Goal: Complete application form

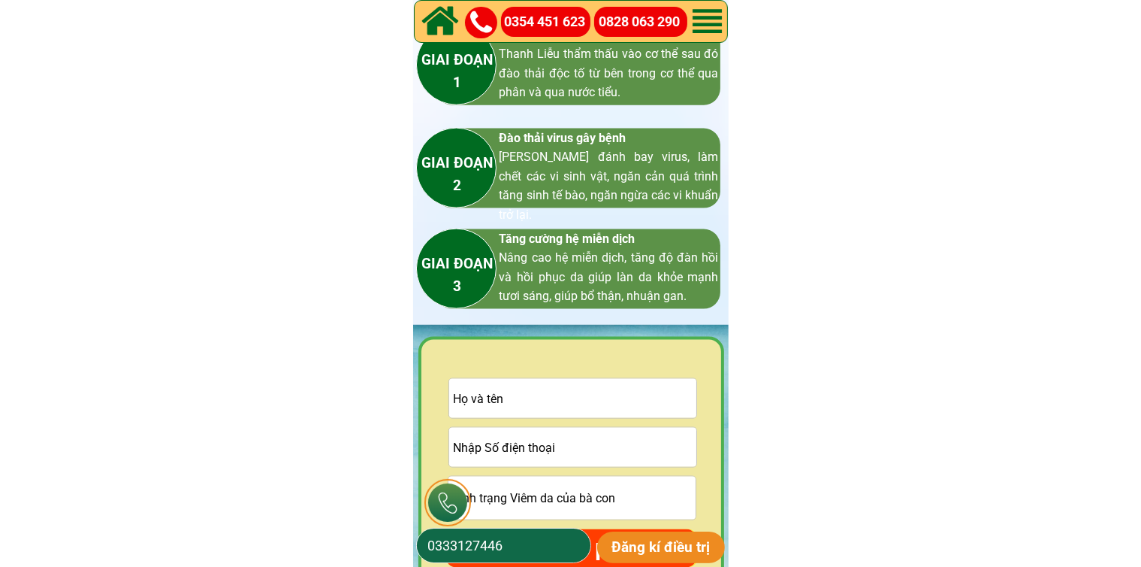
scroll to position [2179, 0]
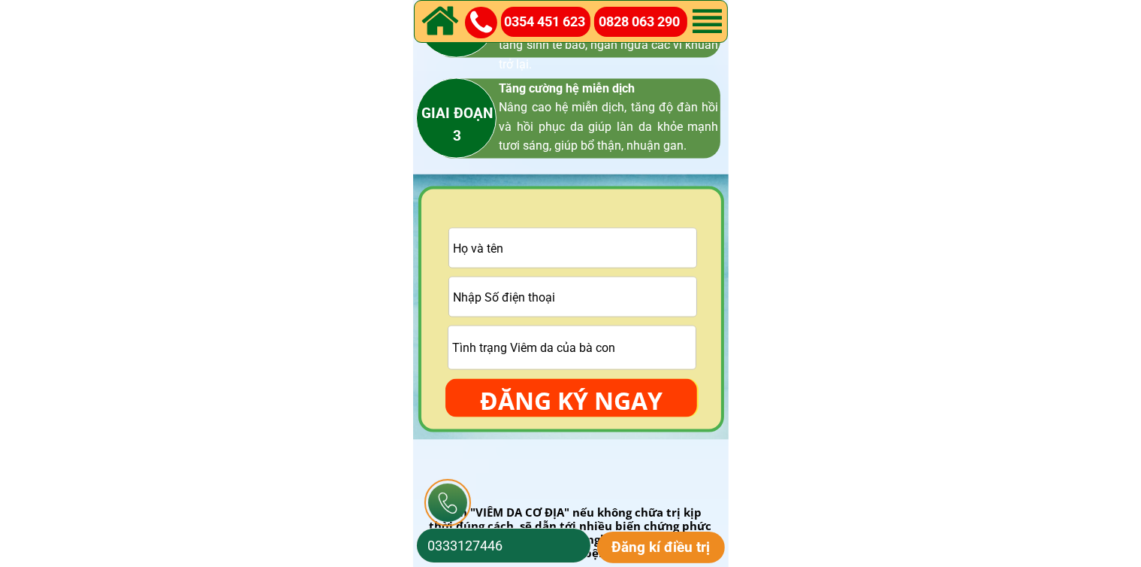
click at [574, 247] on input "text" at bounding box center [572, 247] width 247 height 39
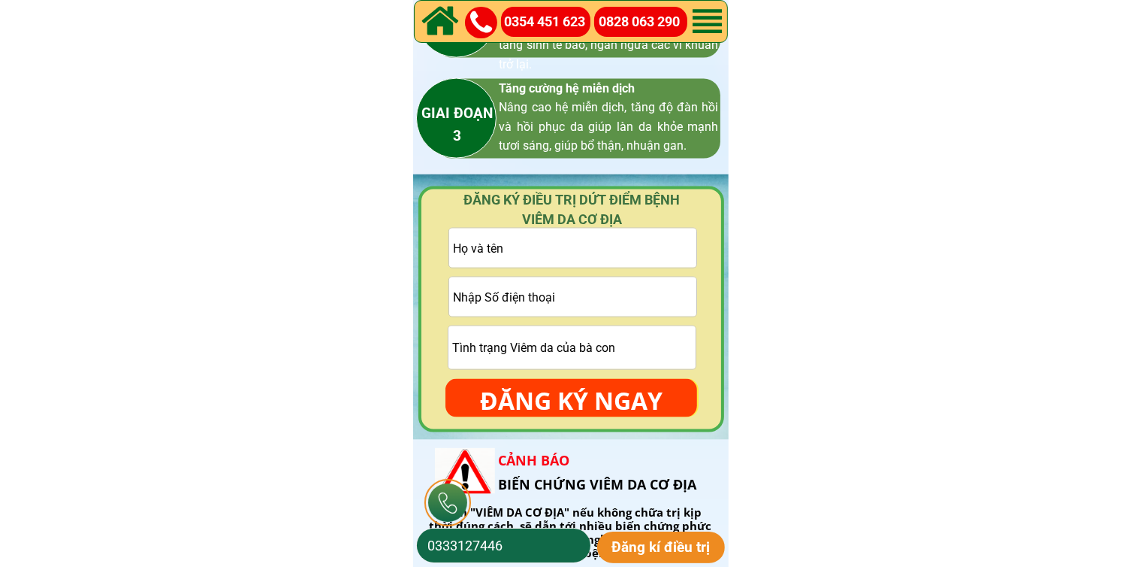
click at [571, 293] on input "tel" at bounding box center [572, 296] width 247 height 39
paste input "094 1914 680"
type input "094 1914 680"
click at [538, 253] on input "text" at bounding box center [572, 247] width 247 height 39
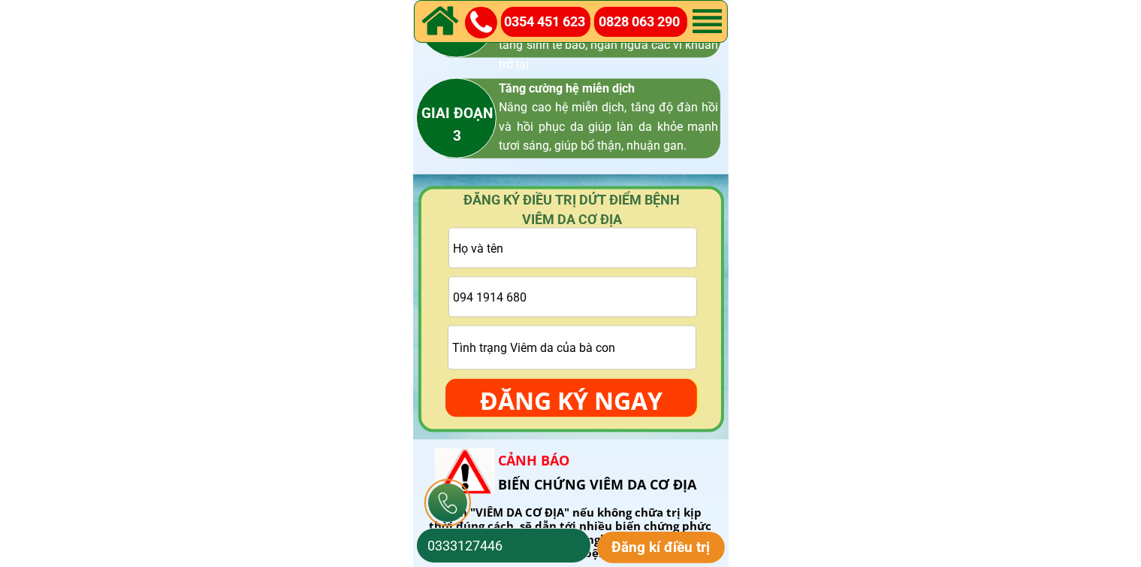
paste input "Trang Diem"
type input "Trang Diem"
click at [477, 296] on input "094 1914 680" at bounding box center [572, 296] width 247 height 39
click at [502, 298] on input "0941914 680" at bounding box center [572, 296] width 247 height 39
click at [473, 298] on input "0941914680" at bounding box center [572, 296] width 247 height 39
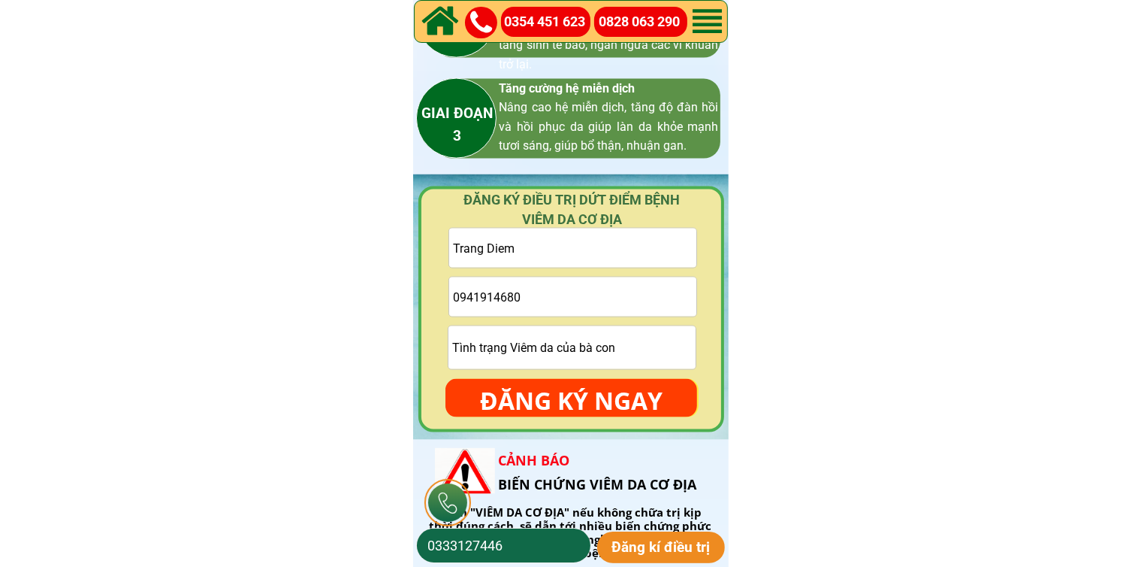
click at [473, 298] on input "0941914680" at bounding box center [572, 296] width 247 height 39
click at [474, 297] on input "0941914680" at bounding box center [572, 296] width 247 height 39
type input "0941914680"
click at [541, 352] on input "text" at bounding box center [572, 347] width 247 height 43
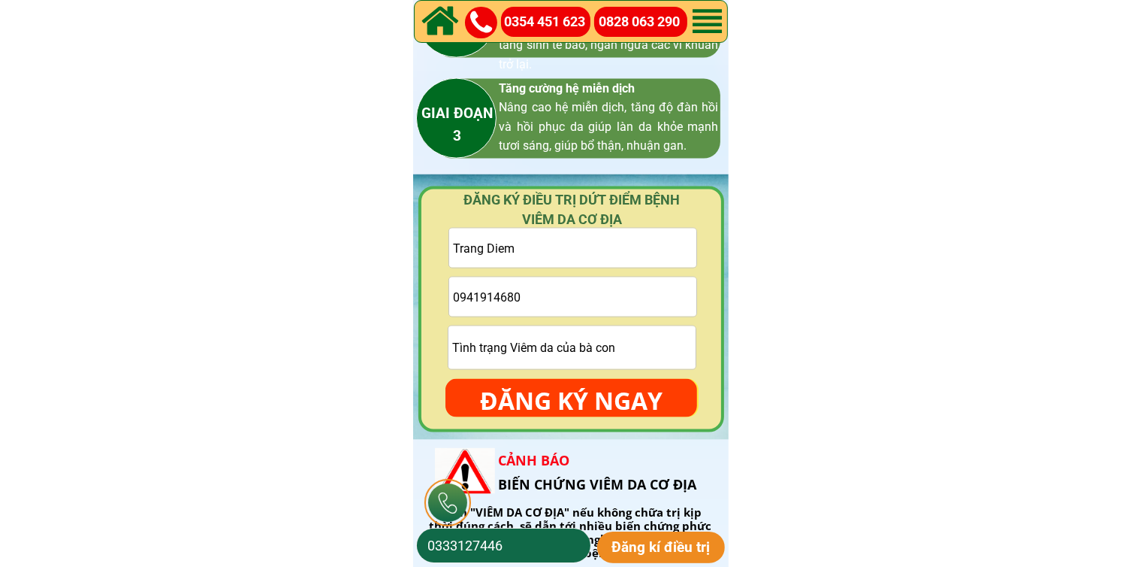
click at [540, 382] on p "ĐĂNG KÝ NGAY" at bounding box center [572, 401] width 252 height 44
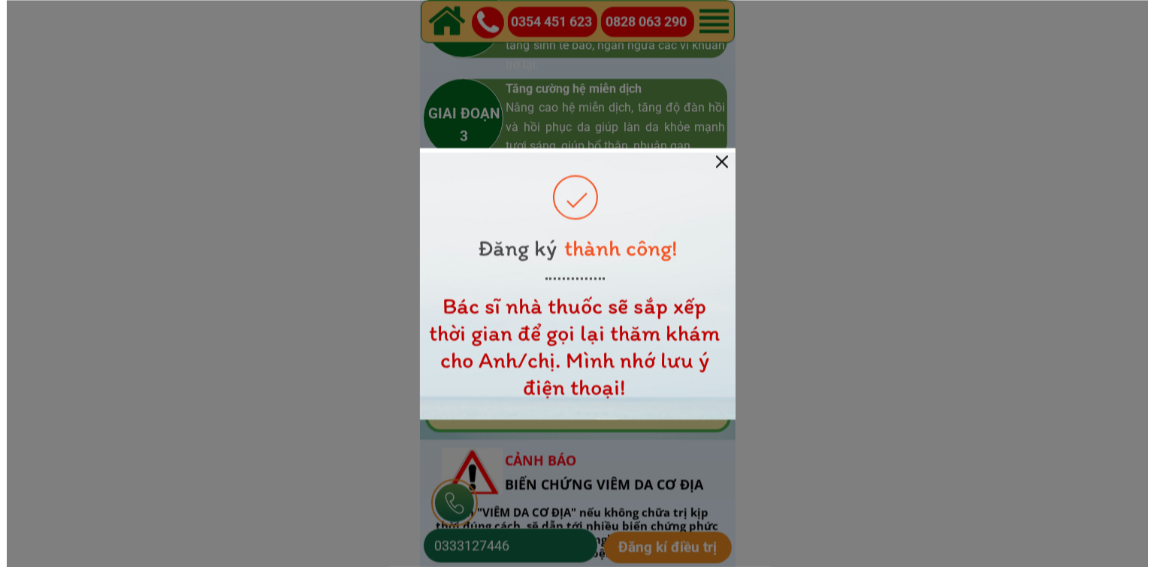
scroll to position [0, 0]
